Goal: Task Accomplishment & Management: Manage account settings

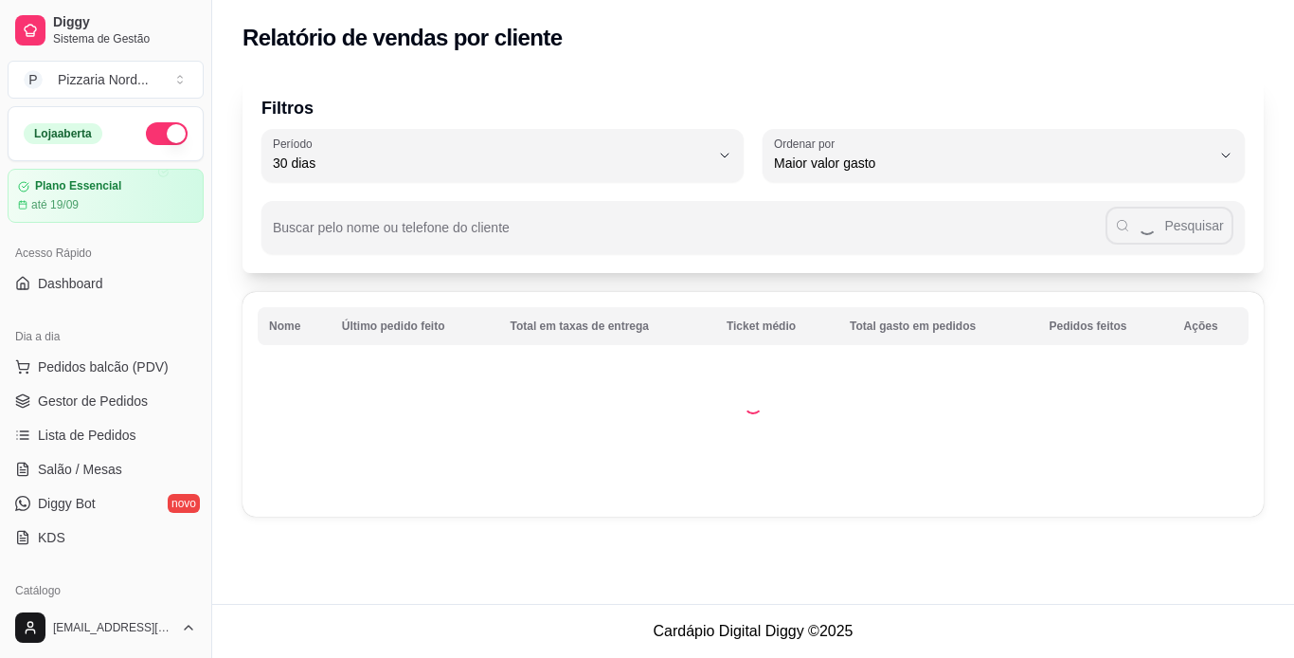
select select "30"
select select "HIGHEST_TOTAL_SPENT_WITH_ORDERS"
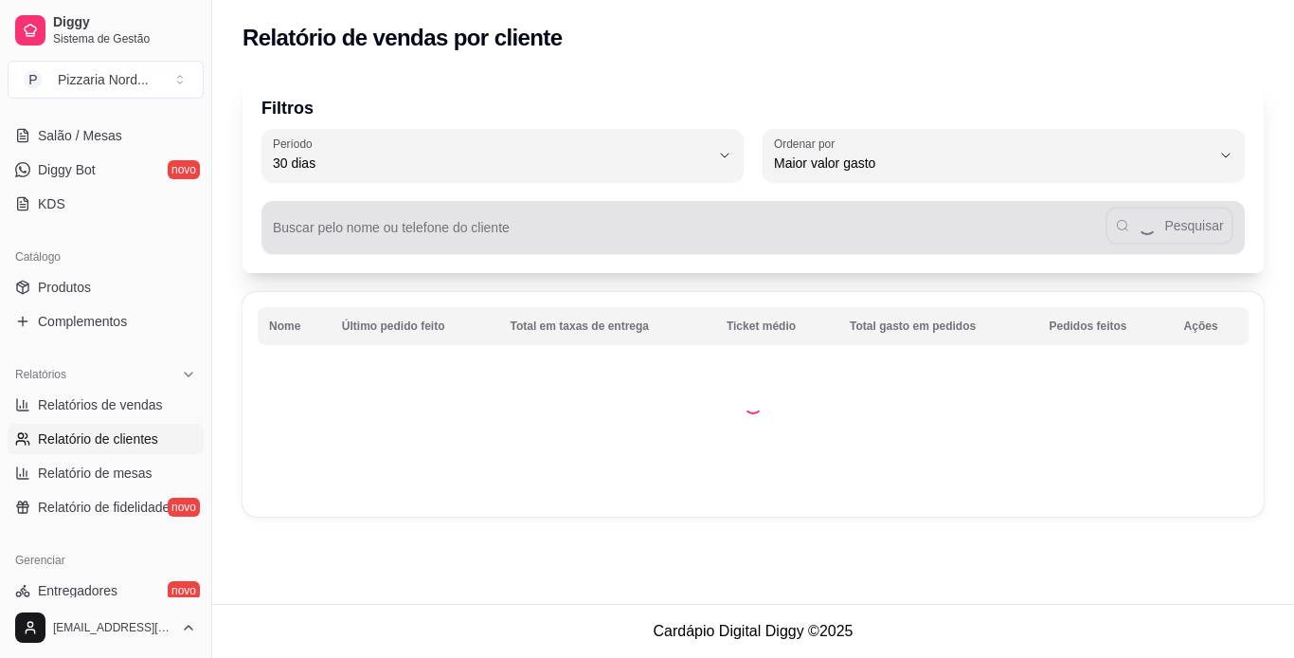
click at [701, 202] on div "Buscar pelo nome ou telefone do cliente Pesquisar" at bounding box center [754, 227] width 984 height 53
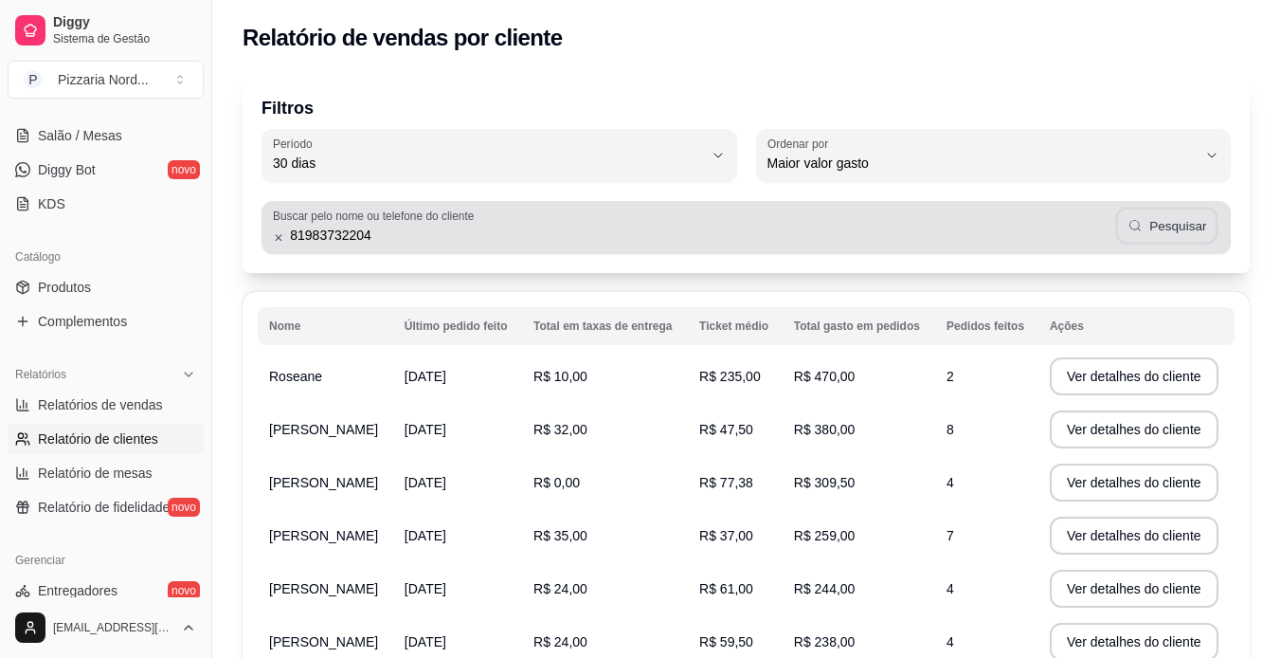
click at [1148, 230] on button "Pesquisar" at bounding box center [1166, 226] width 102 height 37
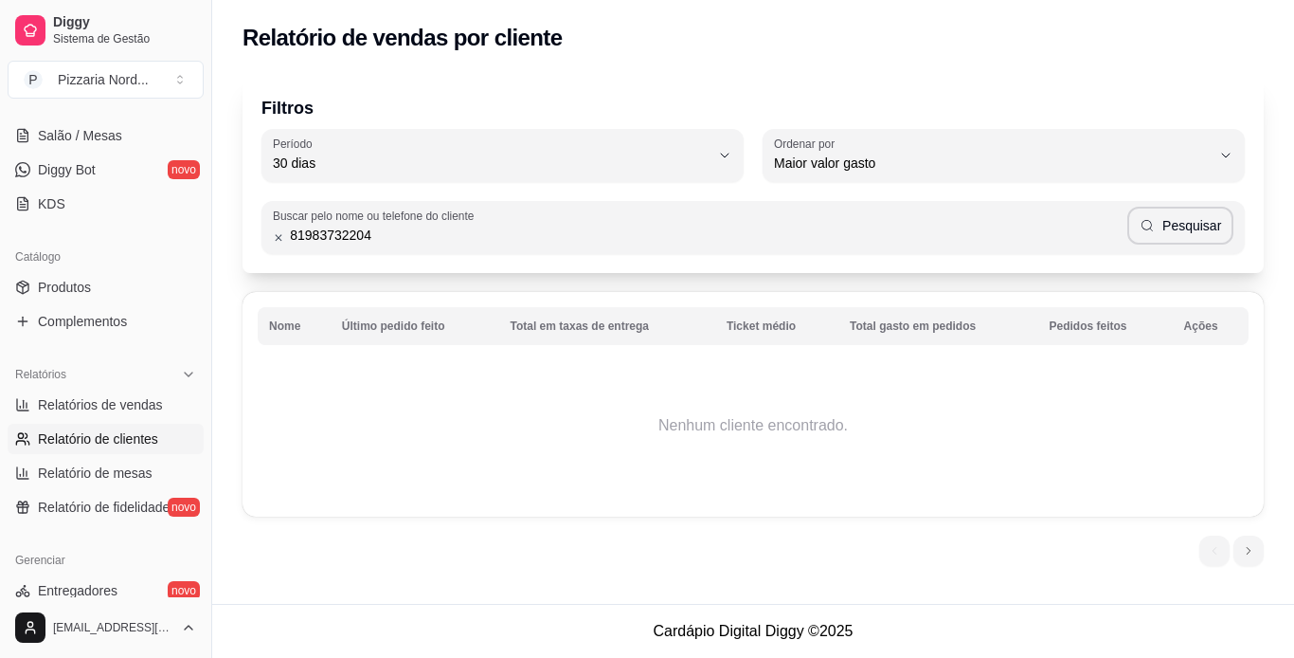
click at [1043, 240] on input "81983732204" at bounding box center [705, 235] width 843 height 19
type input "8"
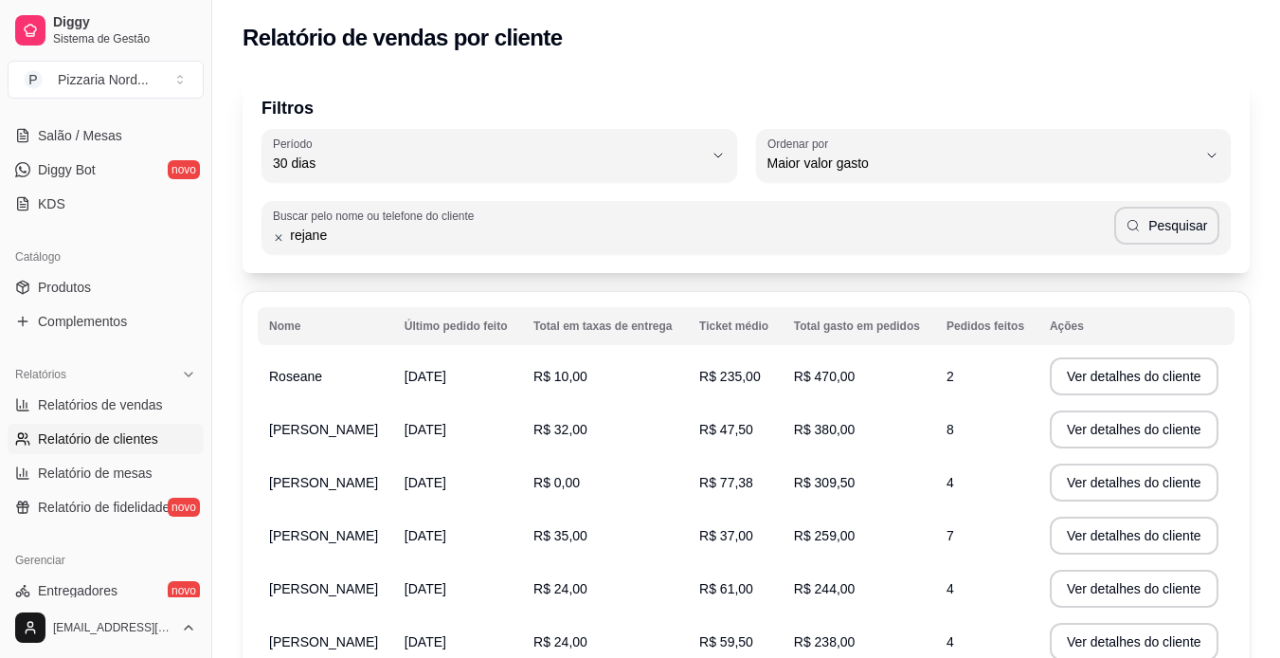
type input "rejane"
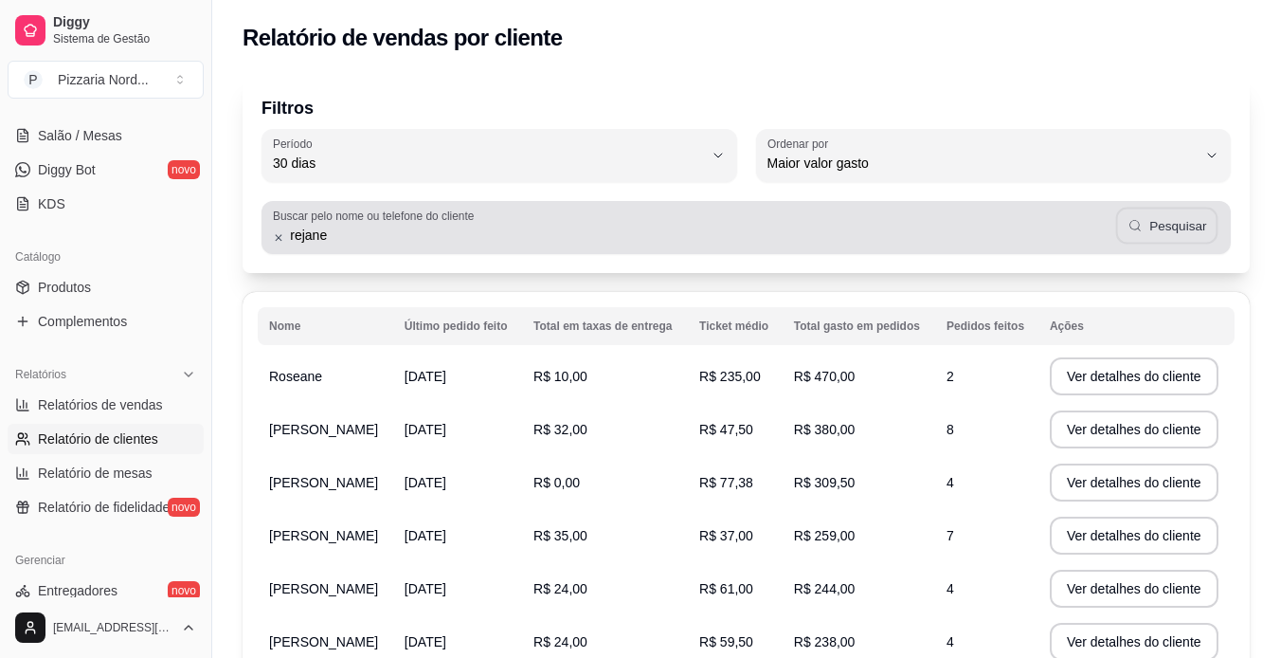
click at [1169, 229] on button "Pesquisar" at bounding box center [1166, 226] width 102 height 37
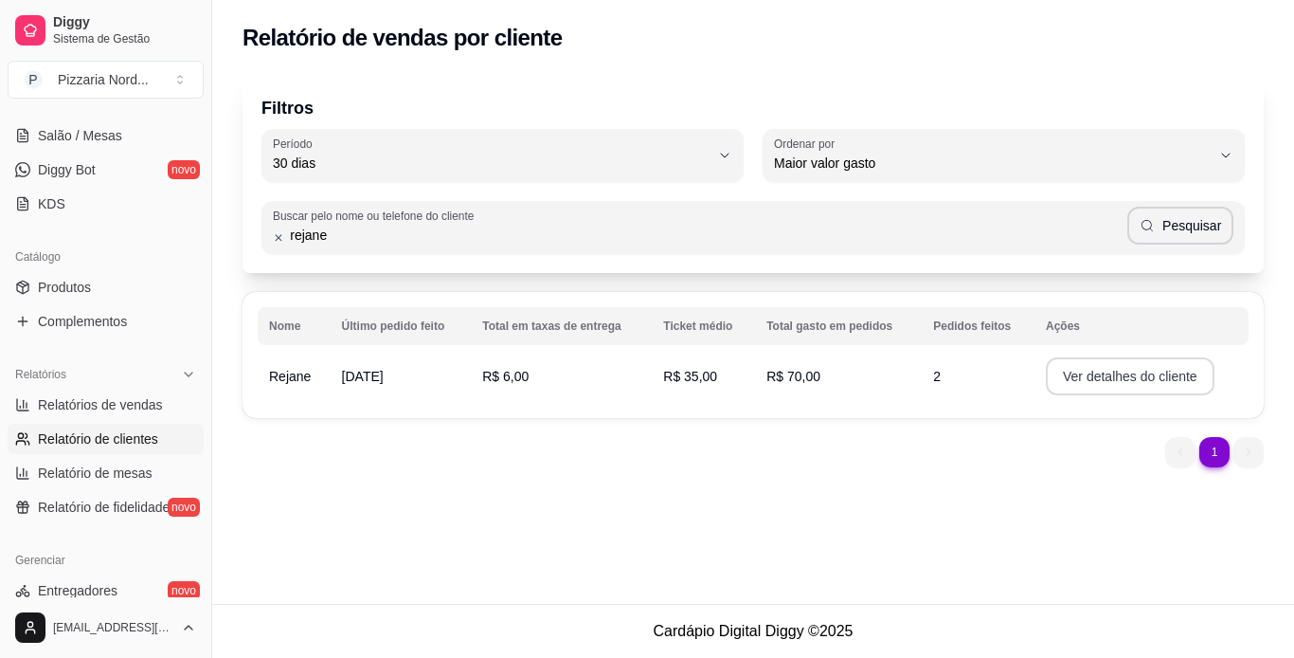
click at [1109, 380] on button "Ver detalhes do cliente" at bounding box center [1130, 376] width 169 height 38
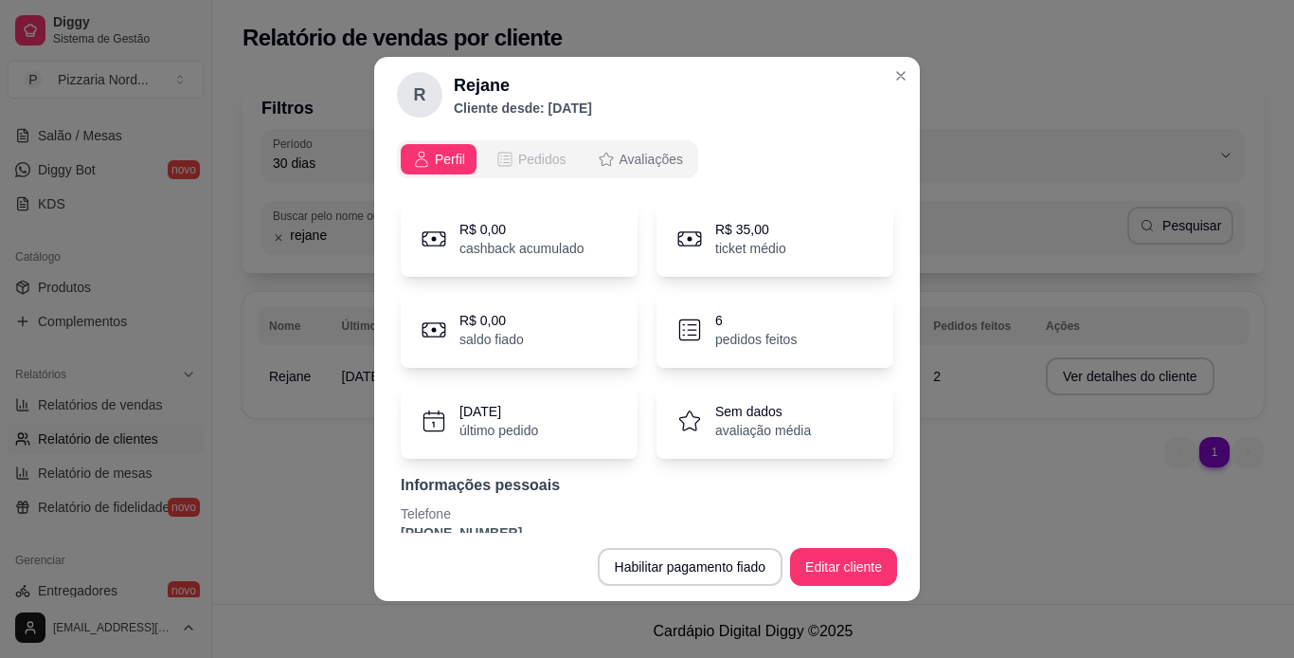
click at [529, 159] on span "Pedidos" at bounding box center [542, 159] width 48 height 19
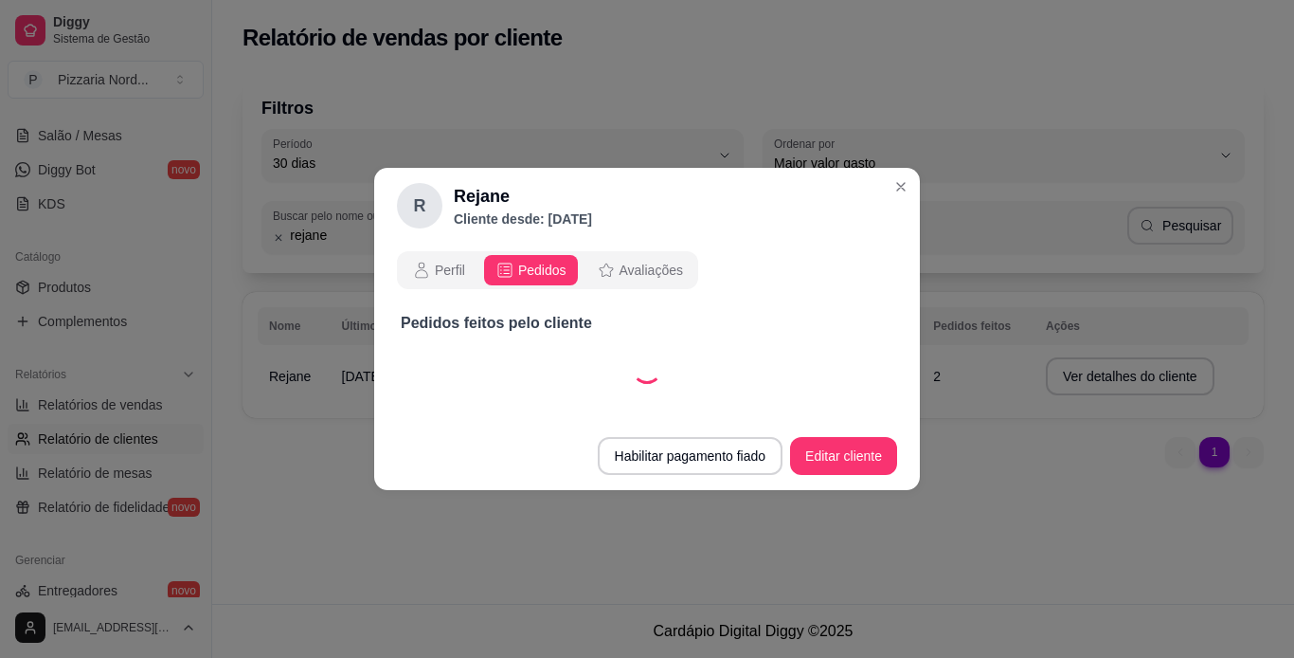
select select "30"
select select "ALL"
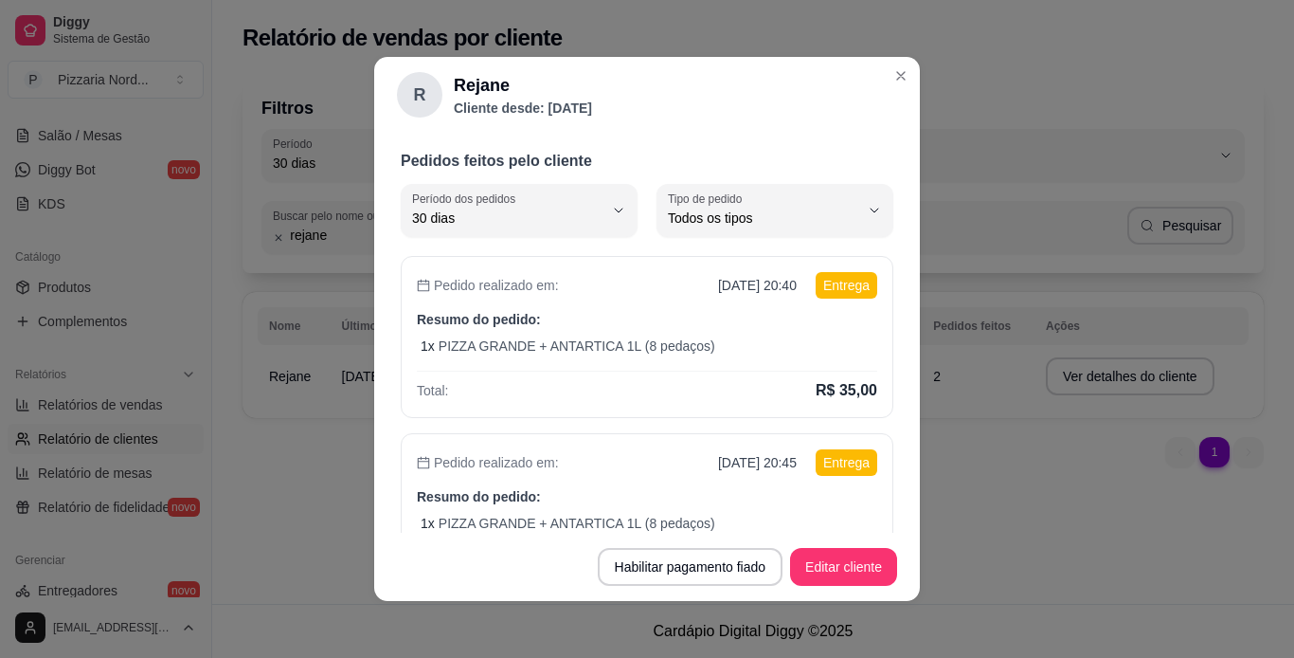
scroll to position [52, 0]
click at [638, 355] on div "Pedido realizado em: [DATE] 20:40 Entrega Resumo do pedido: 1 x PIZZA GRANDE + …" at bounding box center [647, 336] width 493 height 162
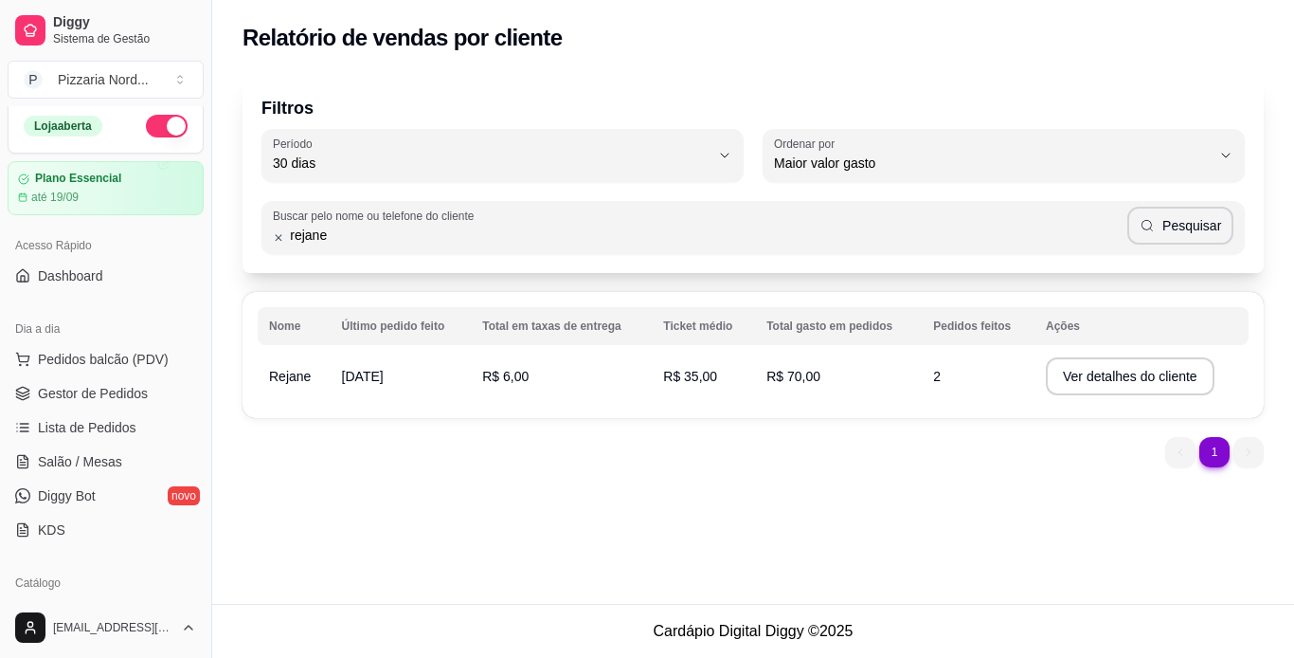
scroll to position [3, 0]
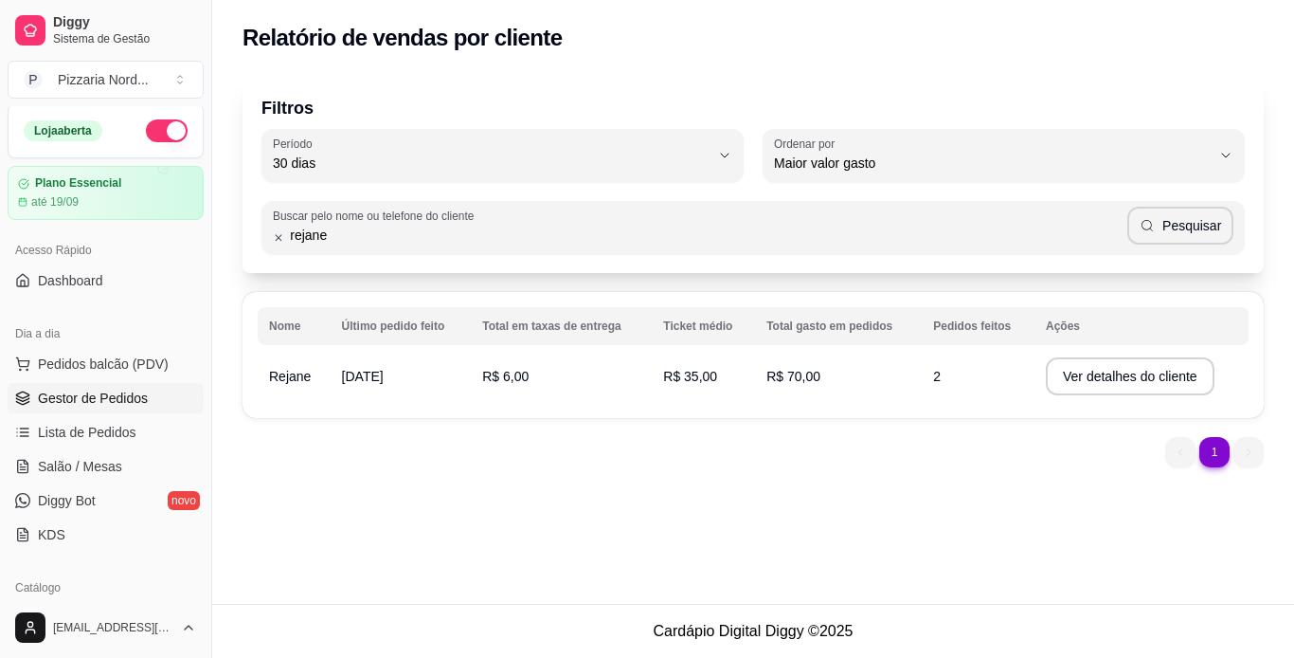
click at [115, 393] on span "Gestor de Pedidos" at bounding box center [93, 397] width 110 height 19
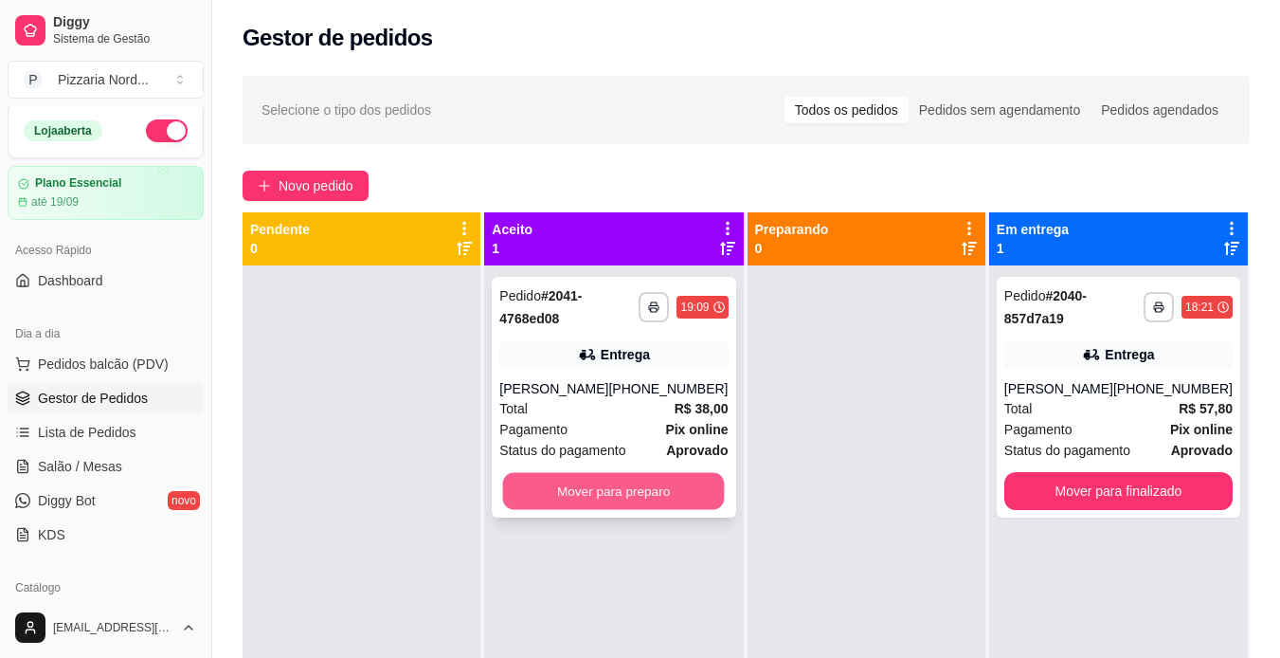
click at [677, 510] on button "Mover para preparo" at bounding box center [614, 491] width 222 height 37
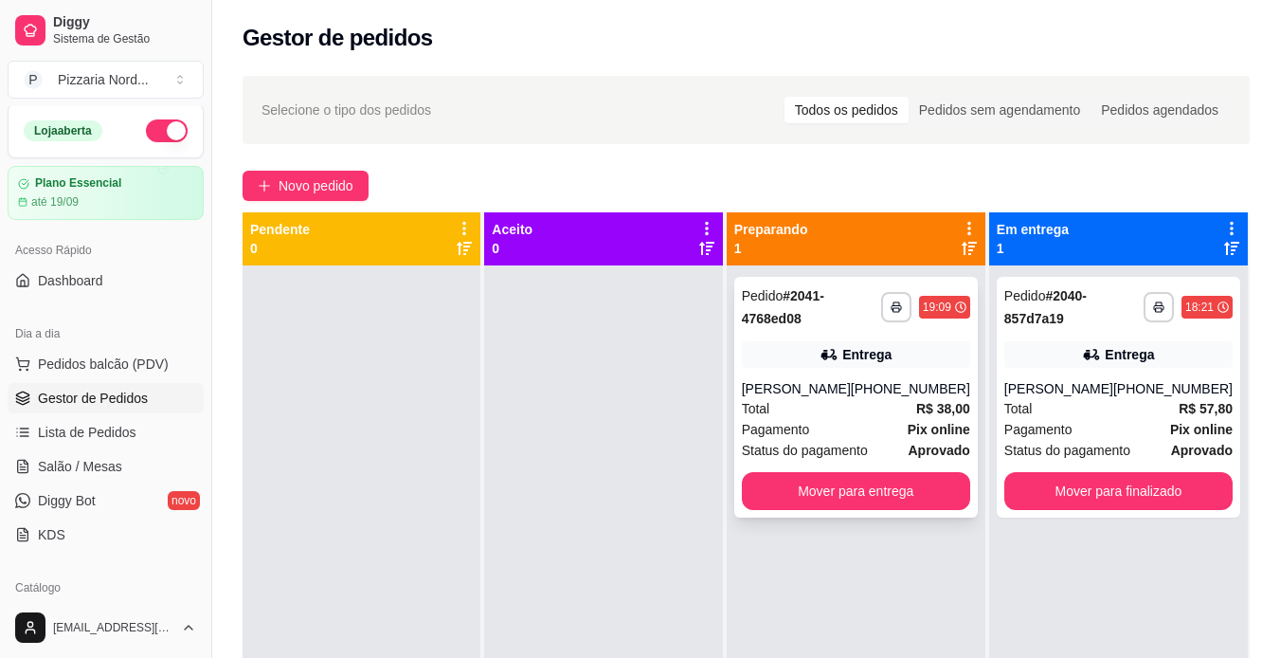
click at [888, 382] on div "[PHONE_NUMBER]" at bounding box center [910, 388] width 119 height 19
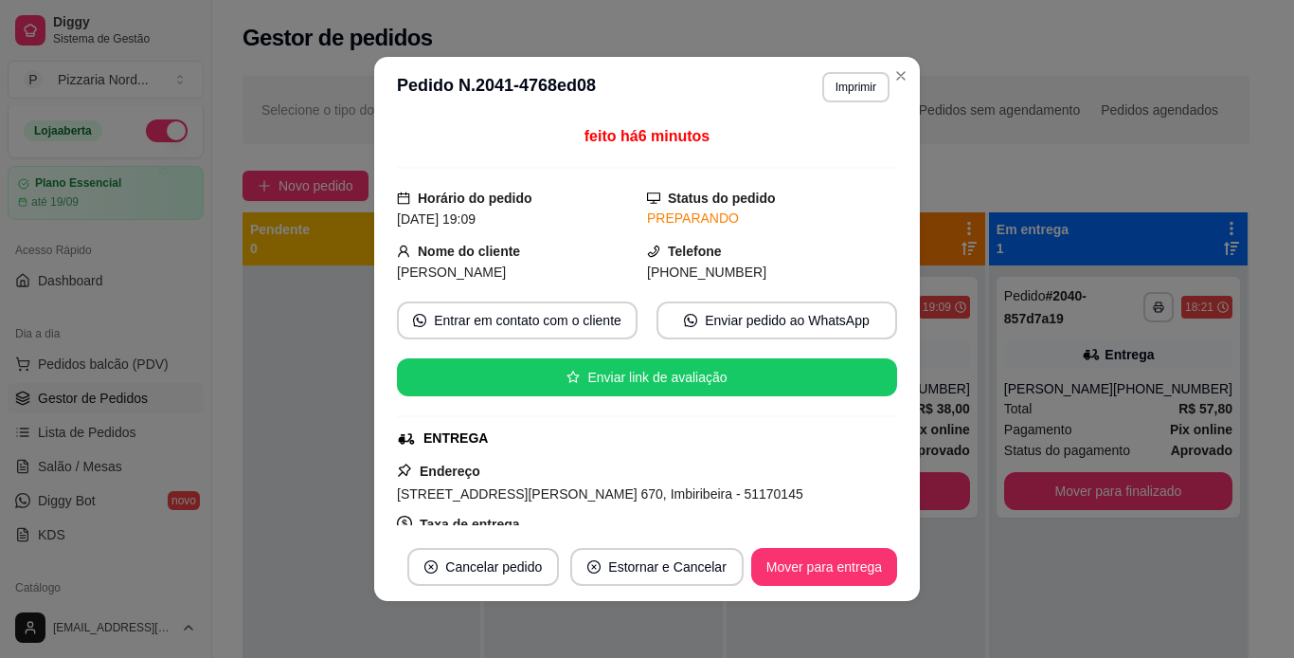
click at [865, 460] on div "Endereço [STREET_ADDRESS][PERSON_NAME] 670, Imbiribeira - 51170145 Taxa de entr…" at bounding box center [647, 528] width 500 height 136
click at [874, 458] on div "feito há 6 minutos Horário do pedido [DATE] 19:09 Status do pedido PREPARANDO N…" at bounding box center [647, 325] width 500 height 400
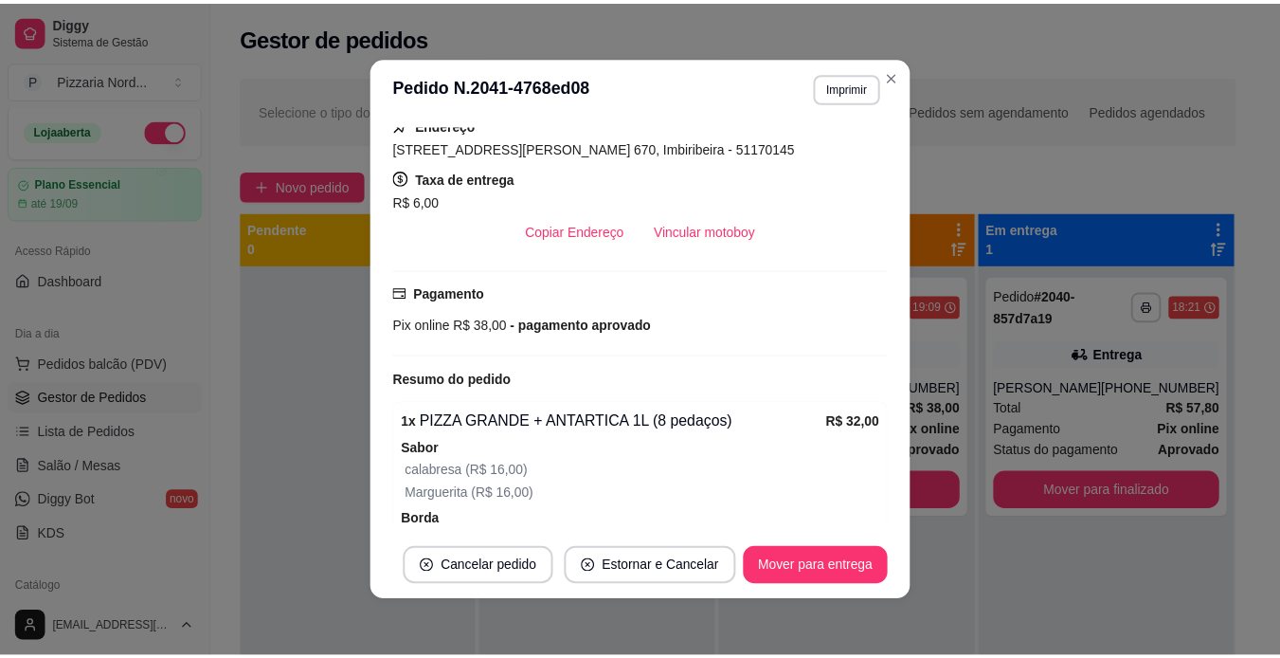
scroll to position [350, 0]
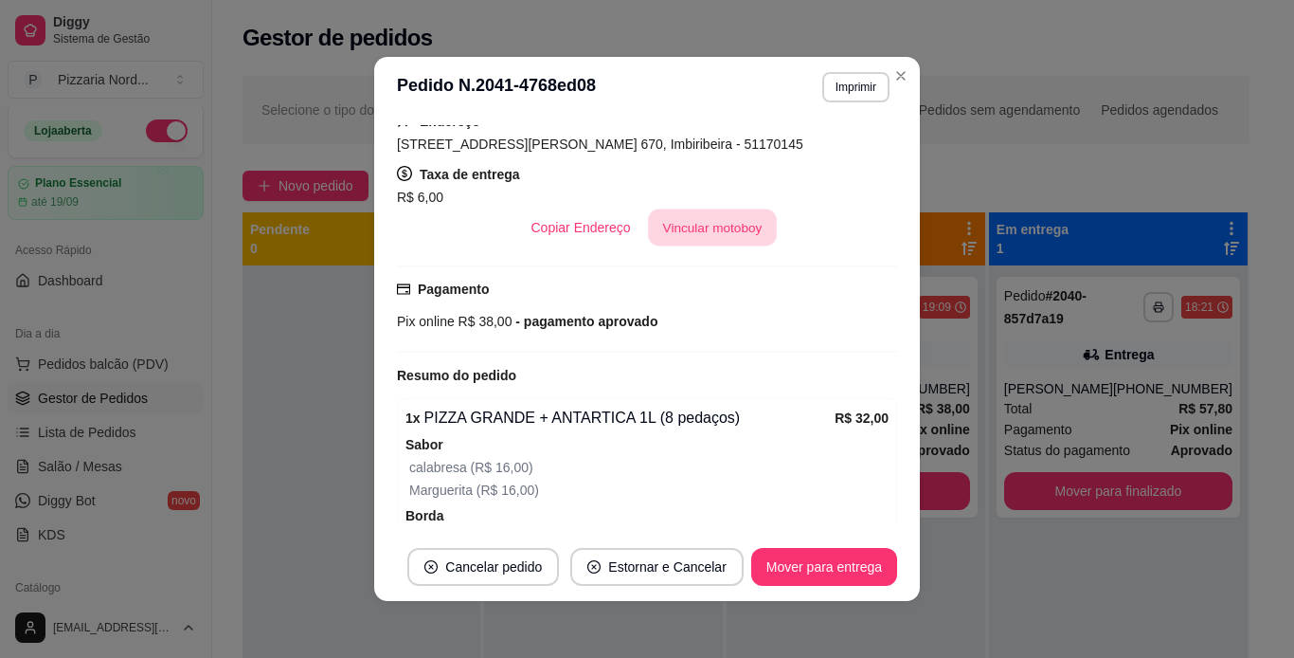
click at [694, 237] on button "Vincular motoboy" at bounding box center [712, 227] width 129 height 37
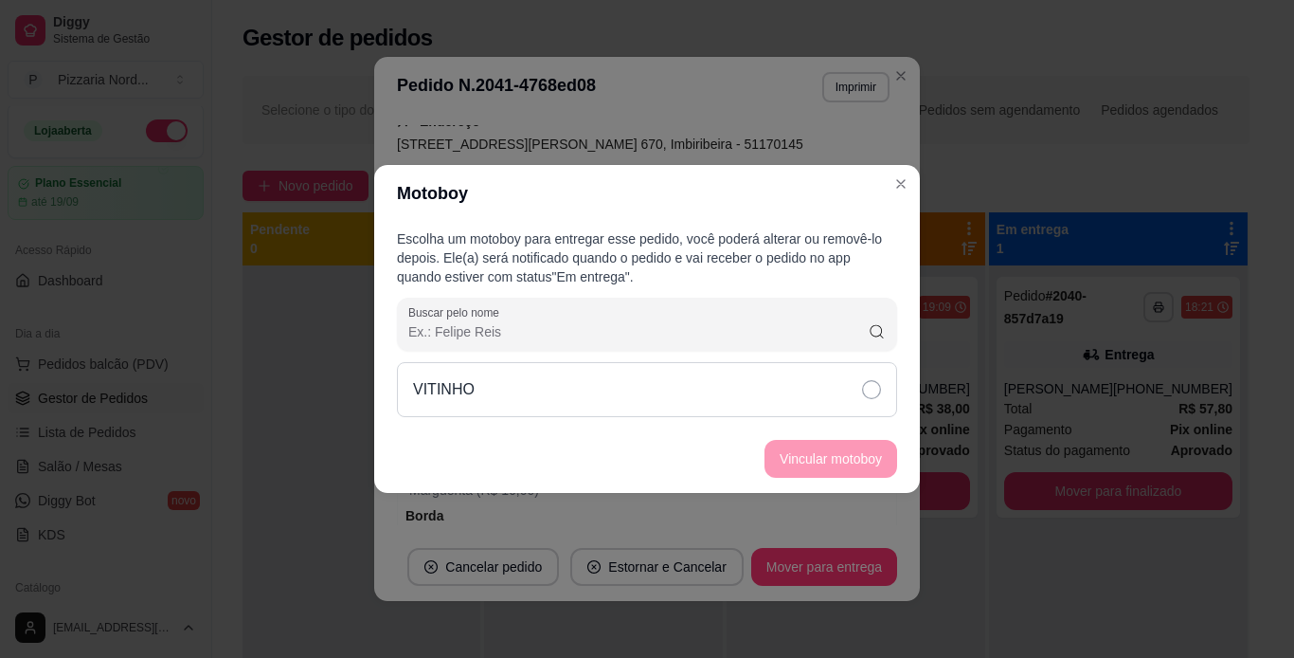
click at [859, 381] on div "VITINHO" at bounding box center [647, 389] width 500 height 55
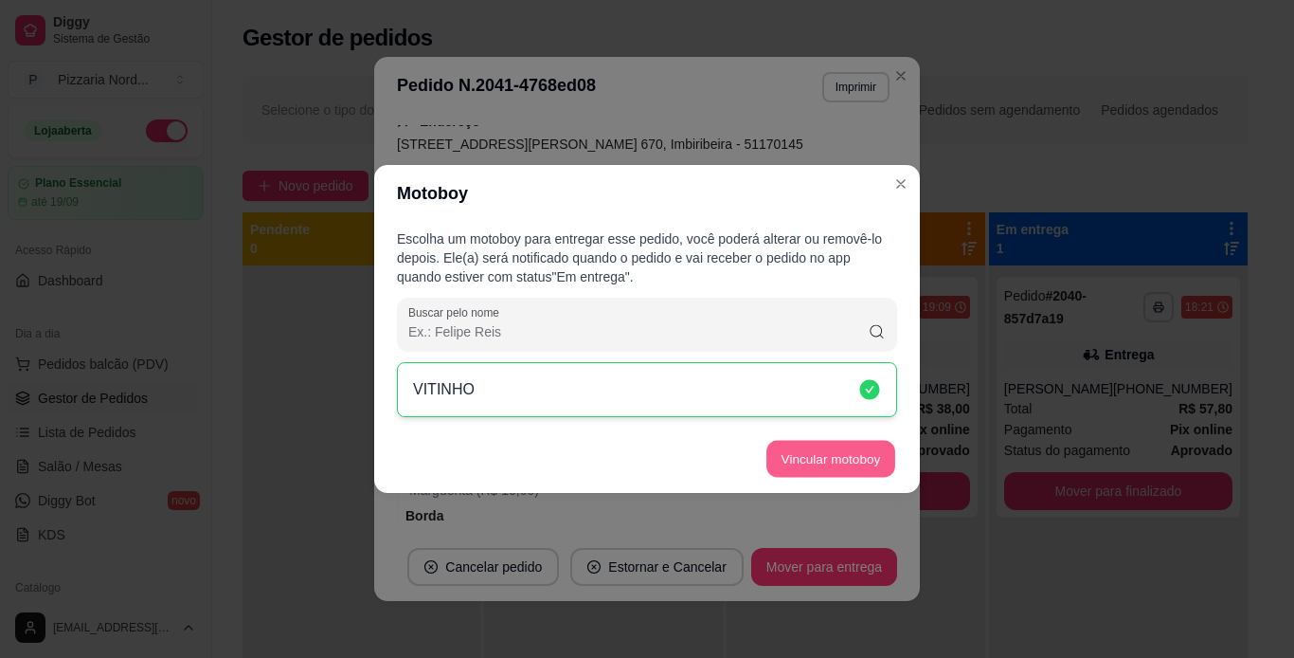
click at [856, 460] on button "Vincular motoboy" at bounding box center [831, 459] width 129 height 37
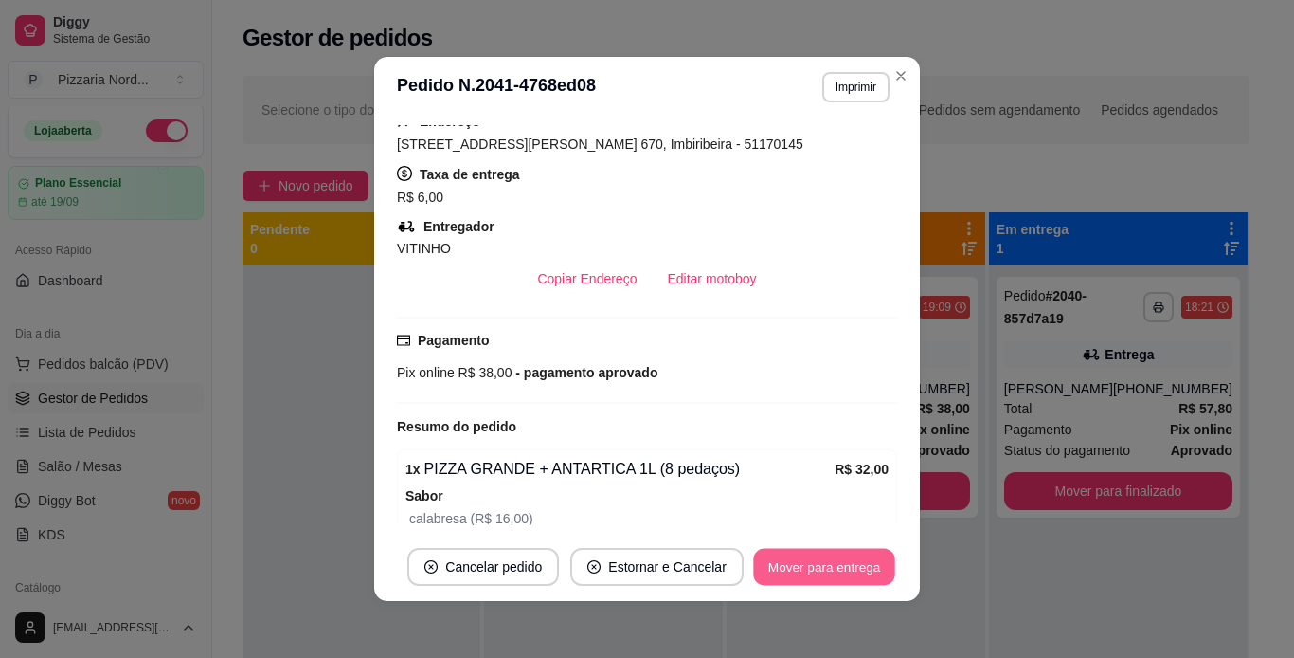
click at [850, 566] on button "Mover para entrega" at bounding box center [824, 567] width 142 height 37
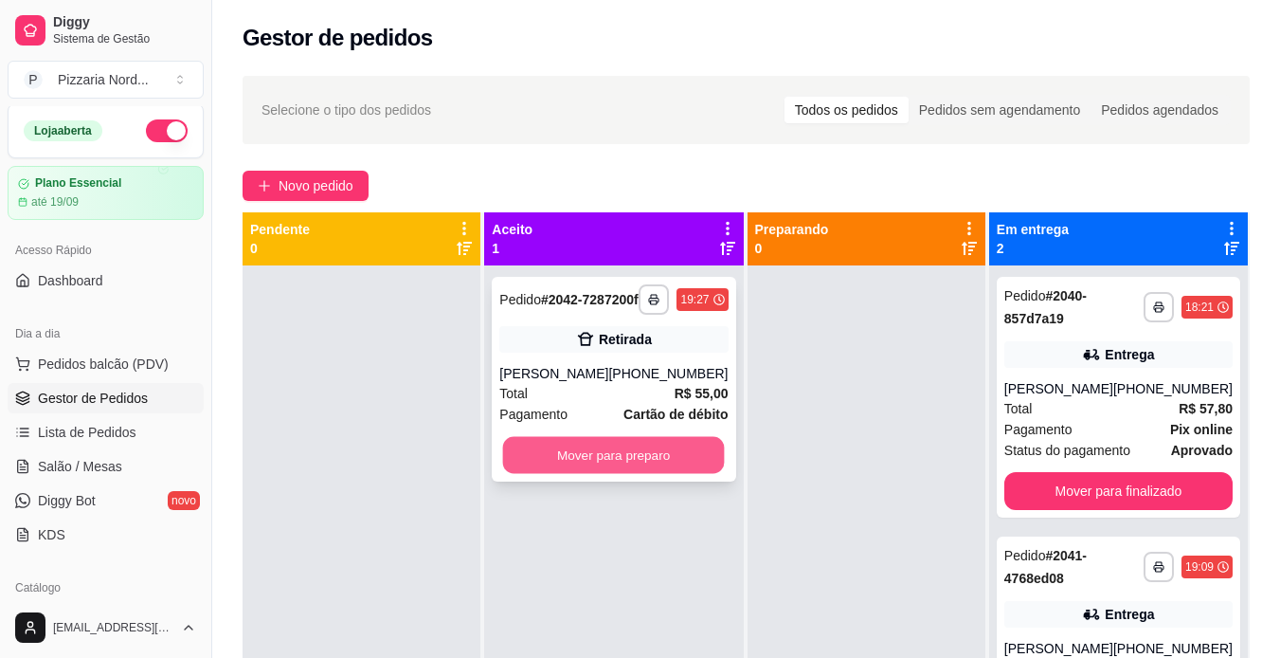
click at [668, 464] on button "Mover para preparo" at bounding box center [614, 455] width 222 height 37
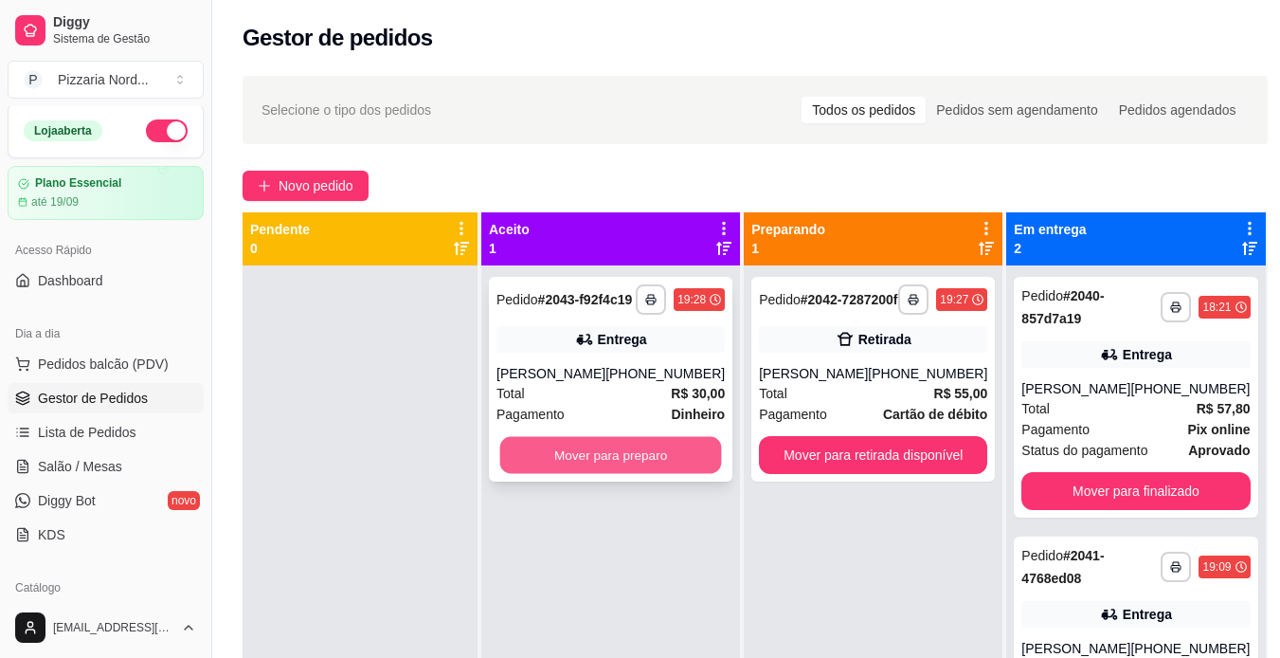
click at [664, 463] on button "Mover para preparo" at bounding box center [611, 455] width 222 height 37
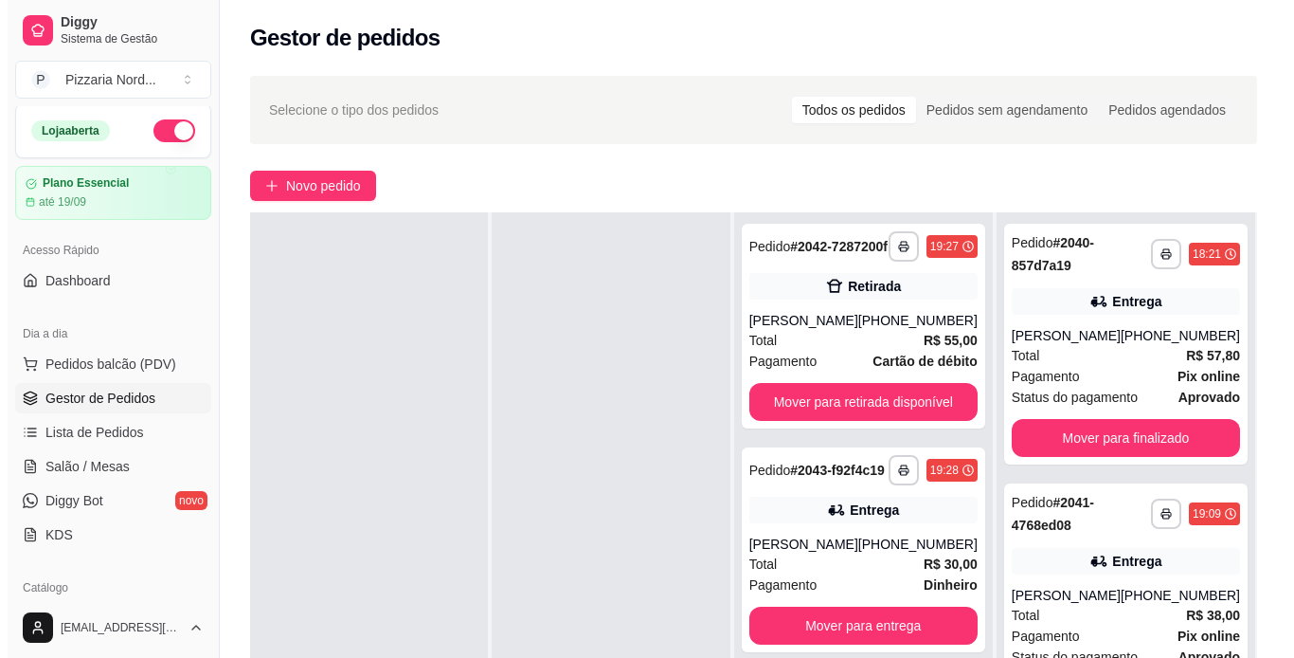
scroll to position [0, 0]
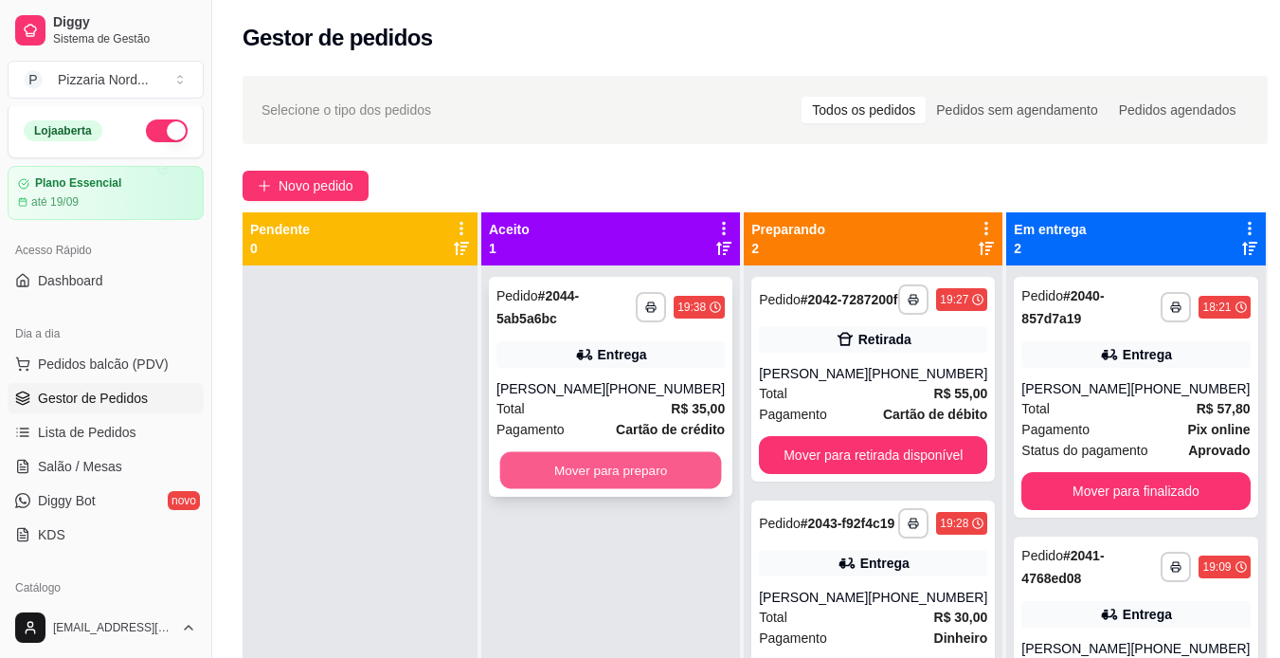
click at [655, 453] on button "Mover para preparo" at bounding box center [611, 470] width 222 height 37
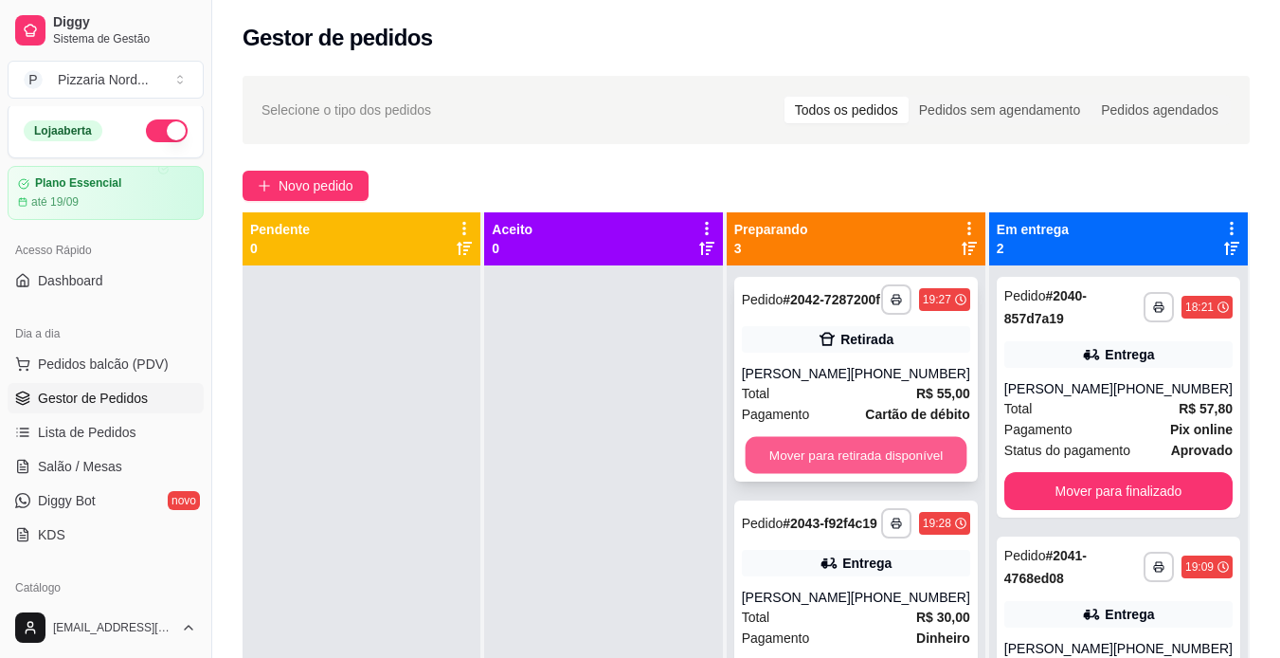
click at [888, 474] on button "Mover para retirada disponível" at bounding box center [856, 455] width 222 height 37
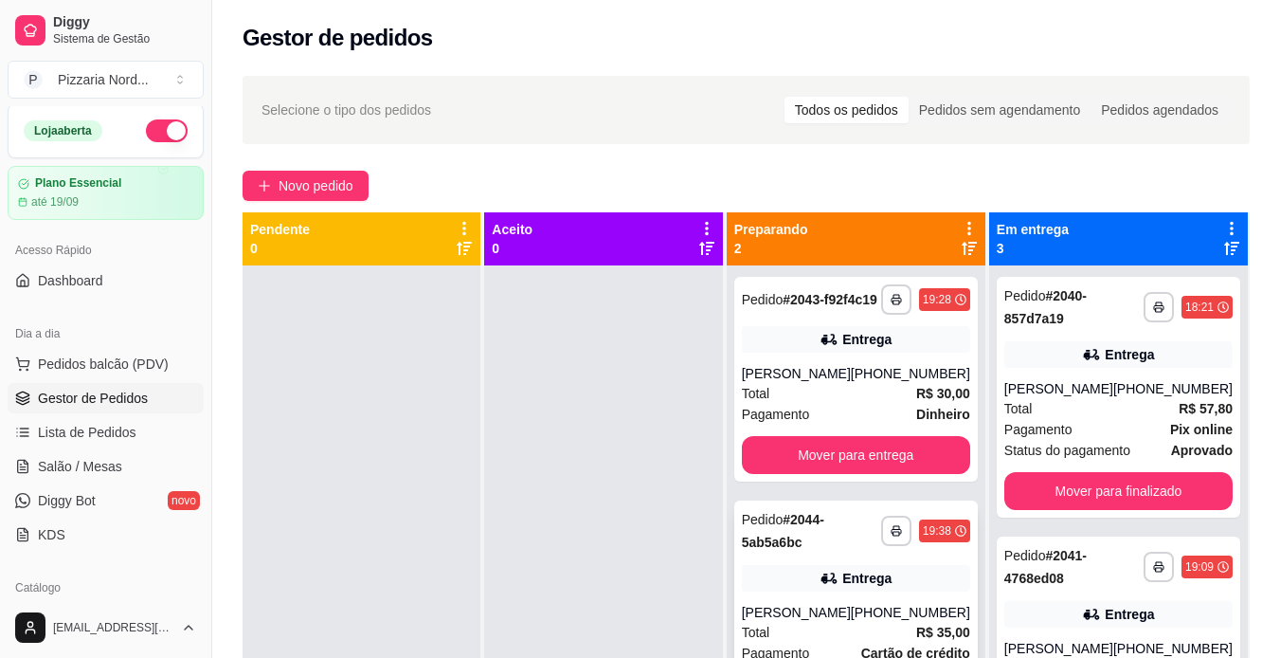
click at [851, 622] on div "[PERSON_NAME]" at bounding box center [796, 612] width 109 height 19
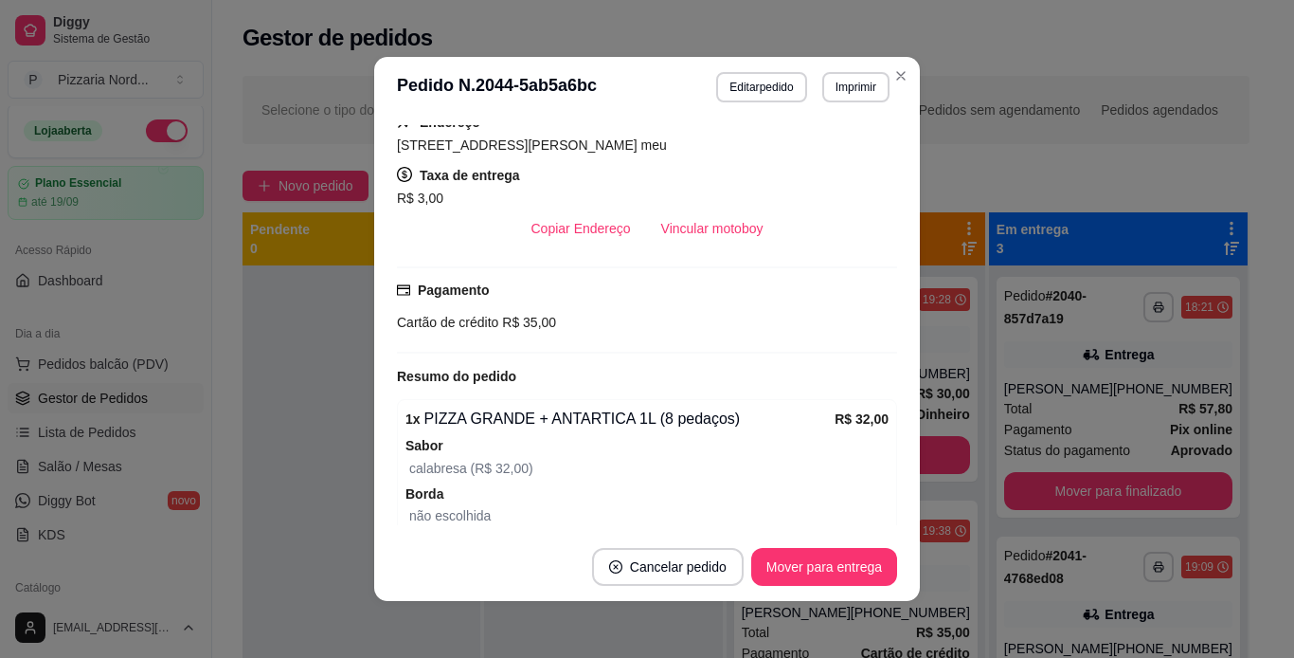
scroll to position [350, 0]
click at [727, 246] on button "Vincular motoboy" at bounding box center [712, 227] width 129 height 37
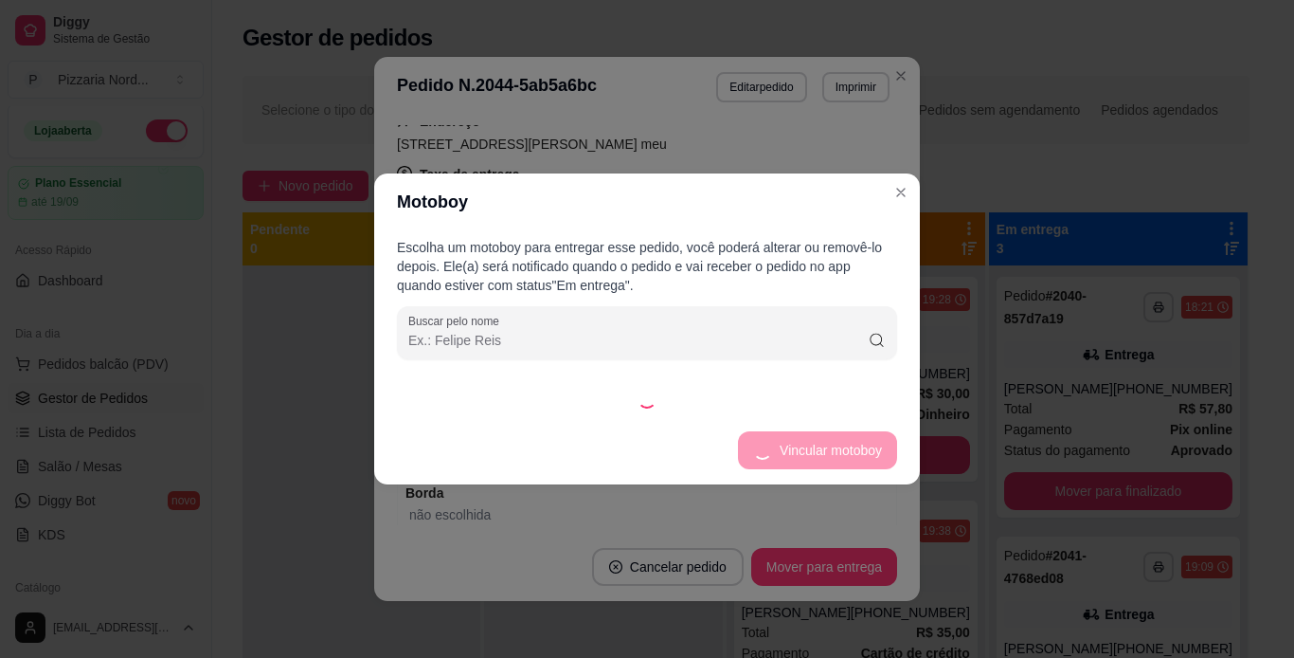
click at [694, 384] on div "Escolha um motoboy para entregar esse pedido, você poderá alterar ou removê-lo …" at bounding box center [647, 323] width 546 height 186
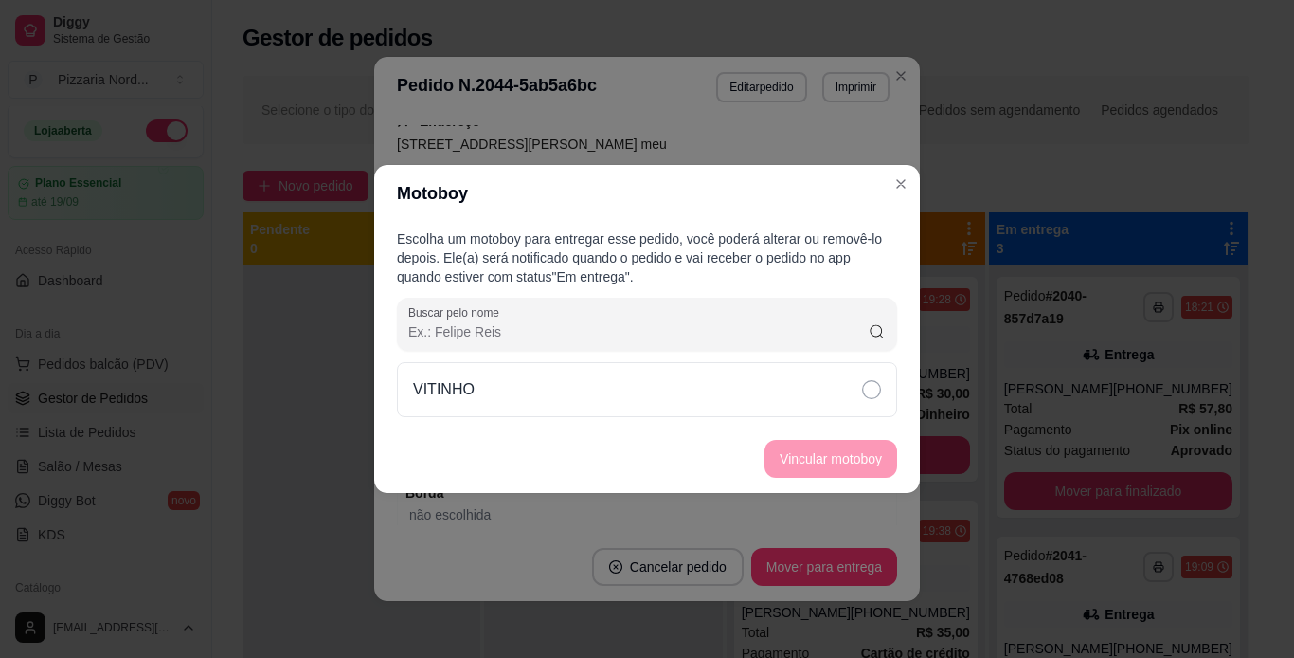
click at [694, 384] on div "VITINHO" at bounding box center [647, 389] width 500 height 55
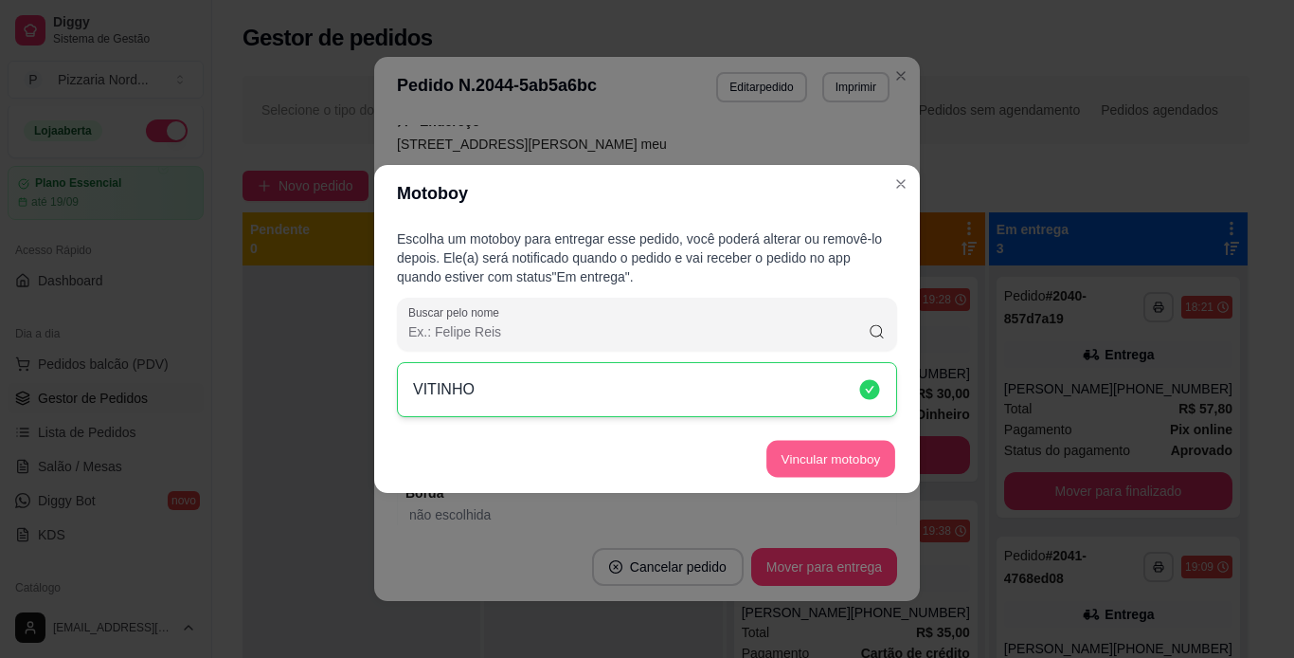
click at [817, 445] on button "Vincular motoboy" at bounding box center [831, 459] width 129 height 37
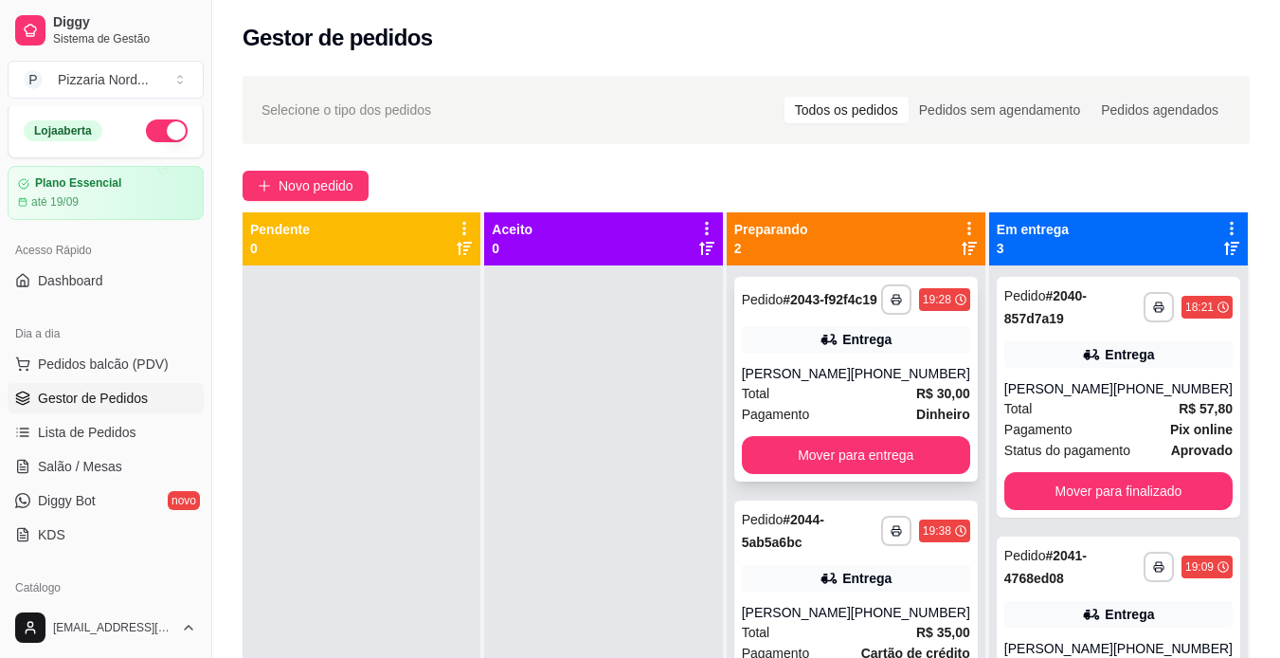
click at [876, 368] on div "**********" at bounding box center [856, 379] width 244 height 205
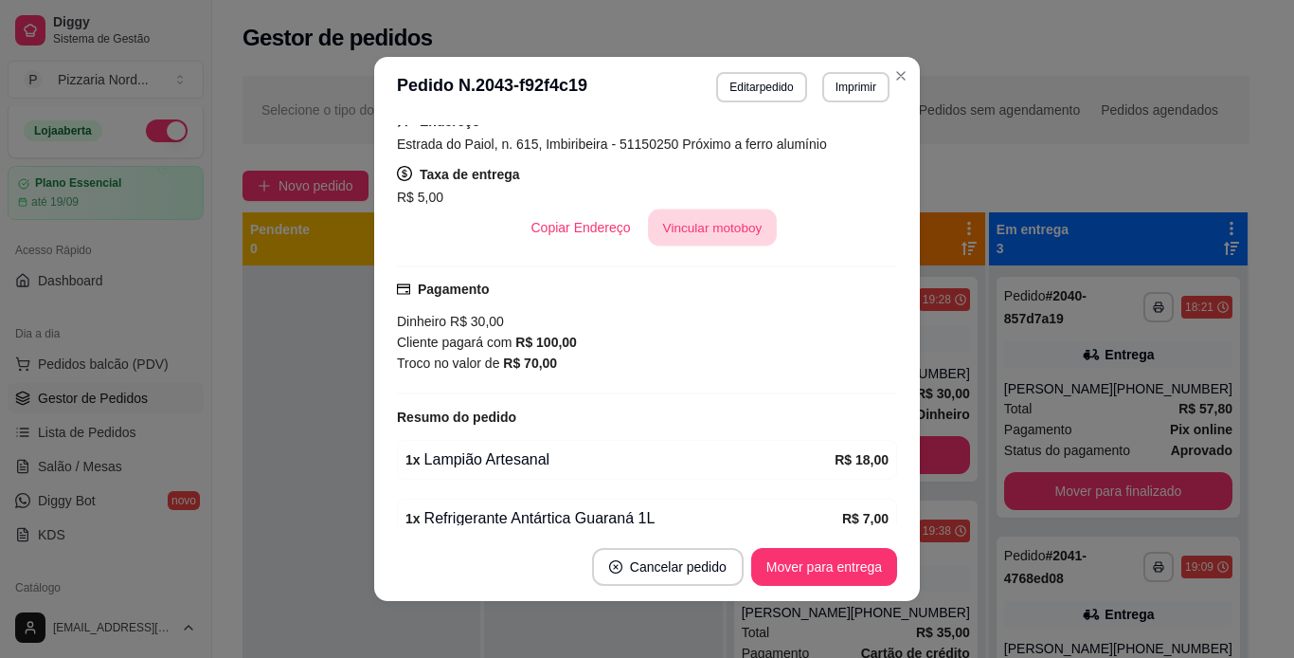
click at [730, 243] on button "Vincular motoboy" at bounding box center [712, 227] width 129 height 37
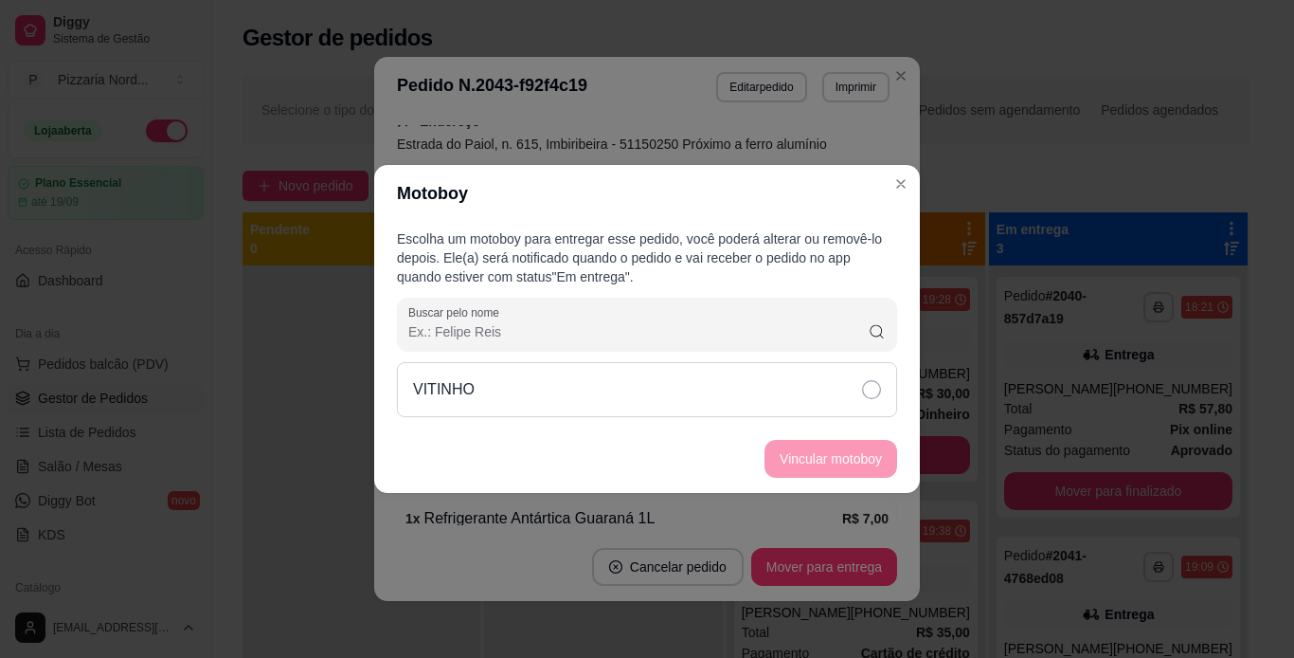
click at [882, 393] on div "VITINHO" at bounding box center [647, 389] width 500 height 55
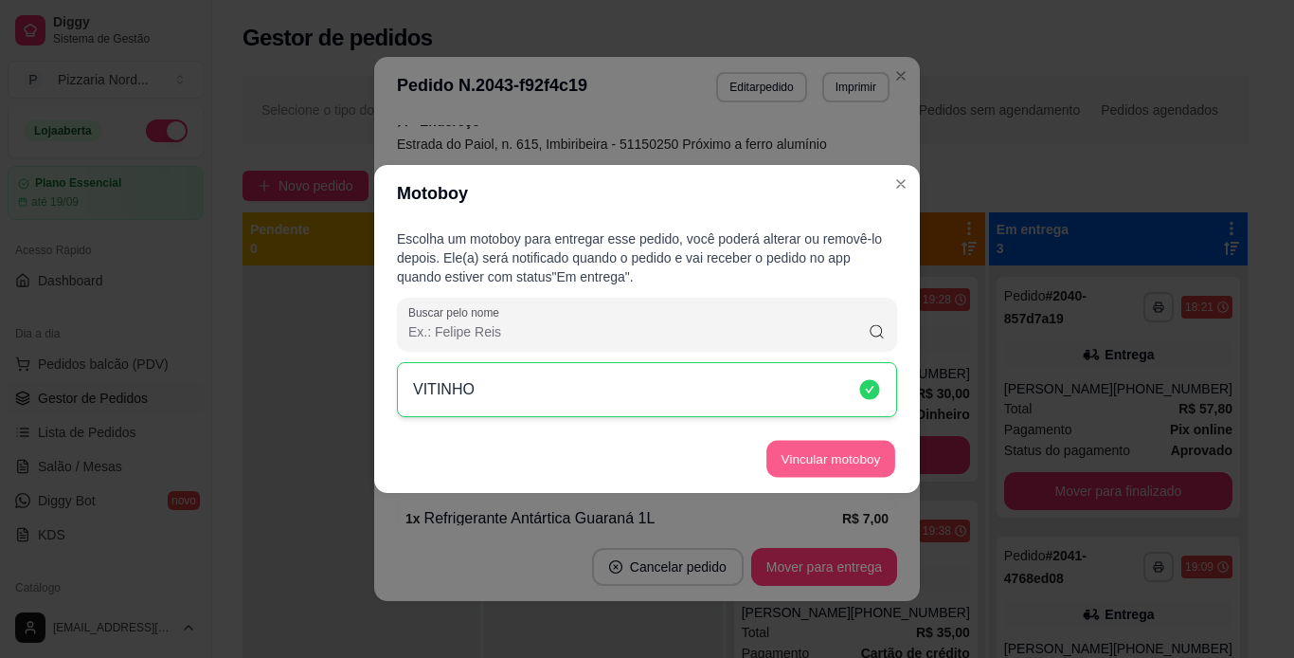
click at [856, 459] on button "Vincular motoboy" at bounding box center [831, 459] width 129 height 37
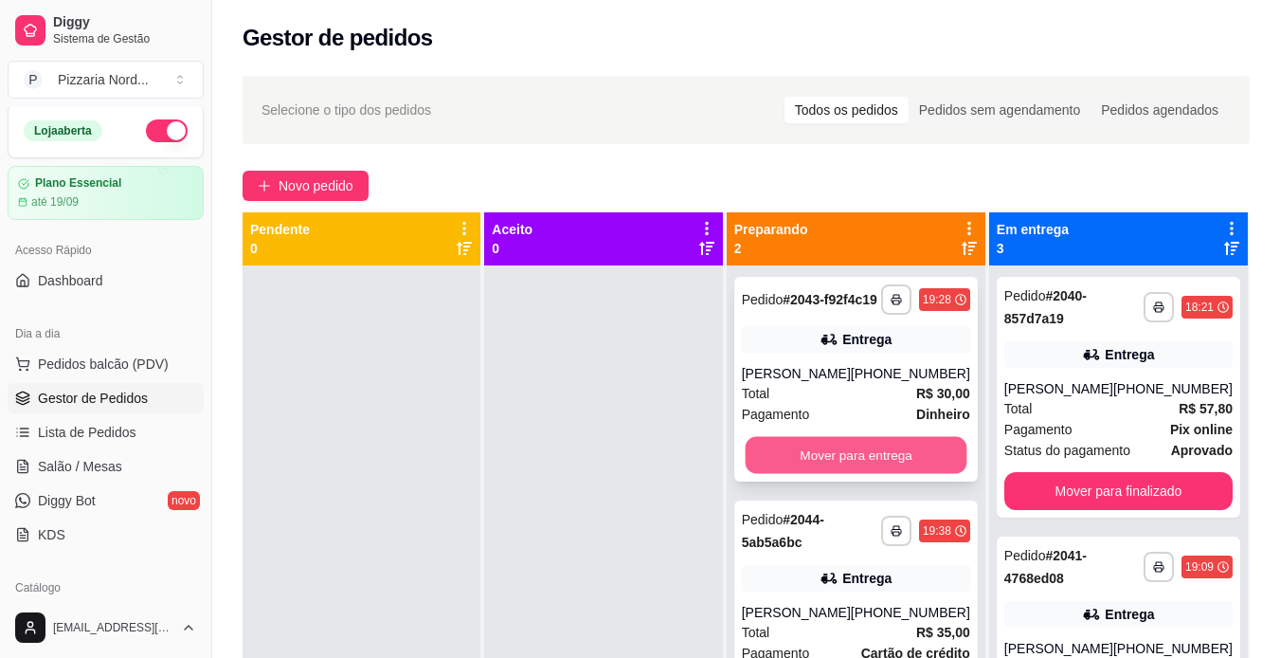
click at [919, 459] on button "Mover para entrega" at bounding box center [856, 455] width 222 height 37
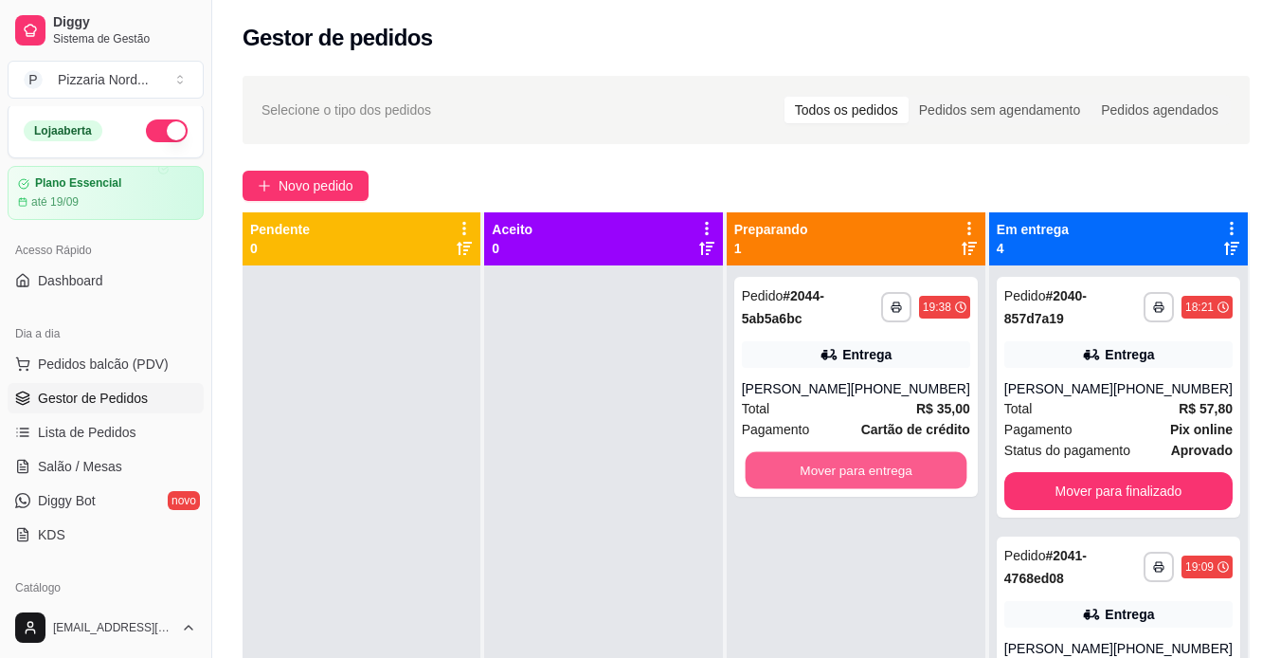
click at [919, 459] on button "Mover para entrega" at bounding box center [856, 470] width 222 height 37
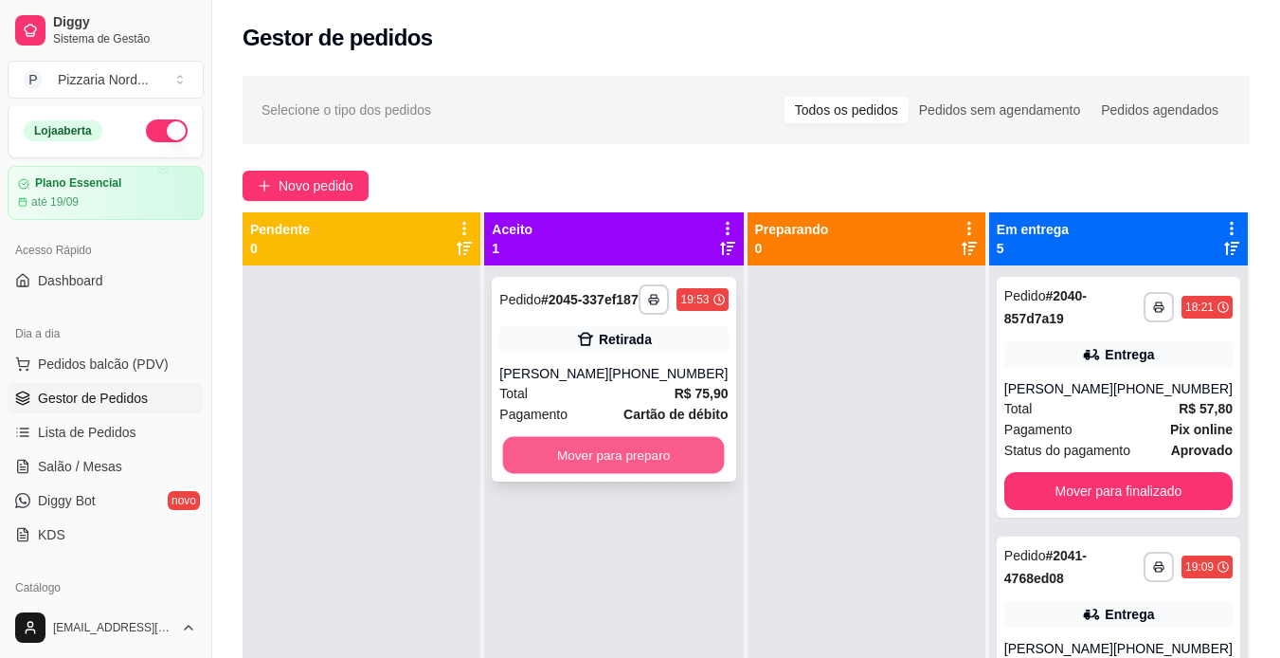
click at [662, 474] on button "Mover para preparo" at bounding box center [614, 455] width 222 height 37
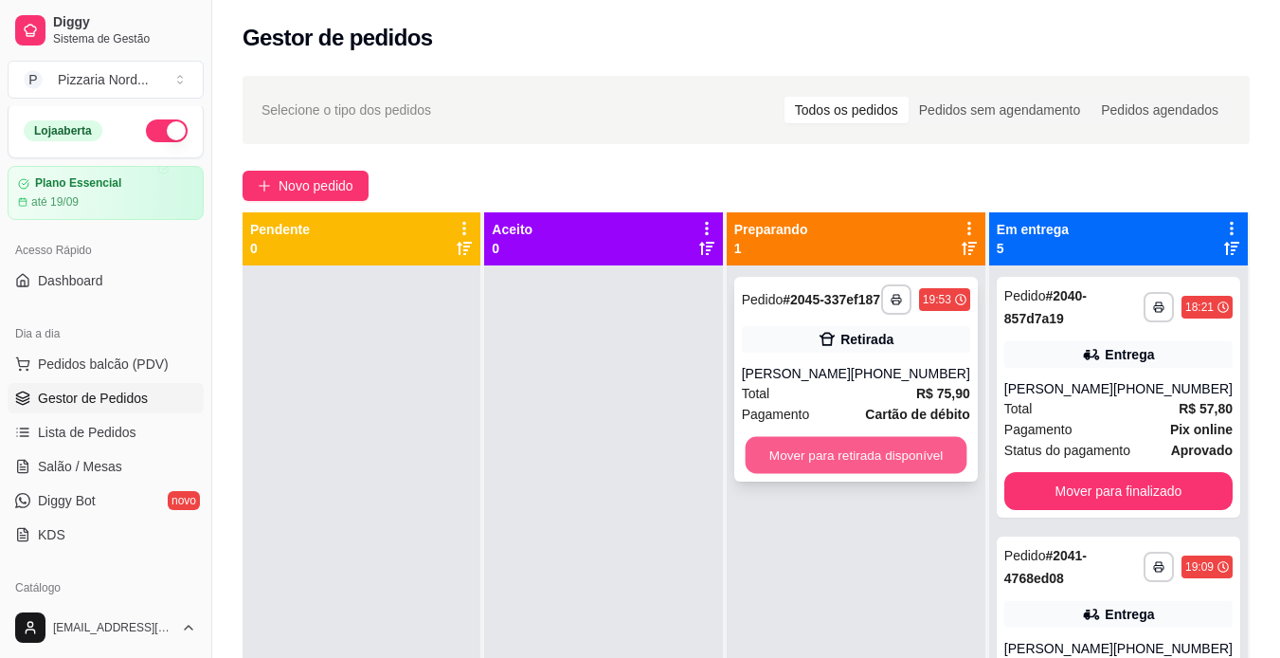
click at [798, 469] on button "Mover para retirada disponível" at bounding box center [856, 455] width 222 height 37
